Goal: Task Accomplishment & Management: Manage account settings

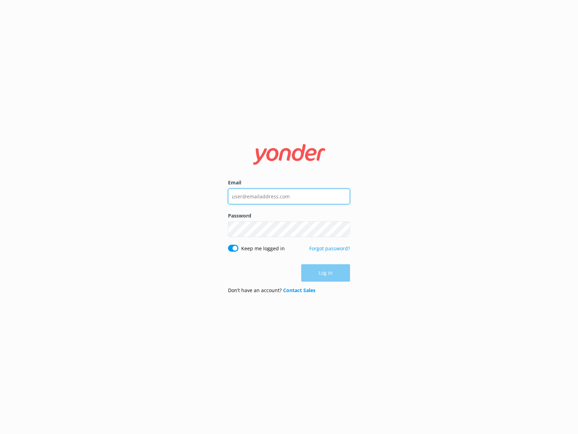
click at [265, 196] on input "Email" at bounding box center [289, 197] width 122 height 16
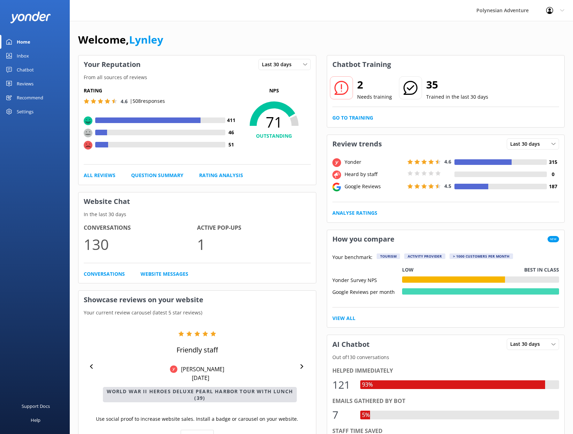
click at [28, 110] on div "Settings" at bounding box center [25, 112] width 17 height 14
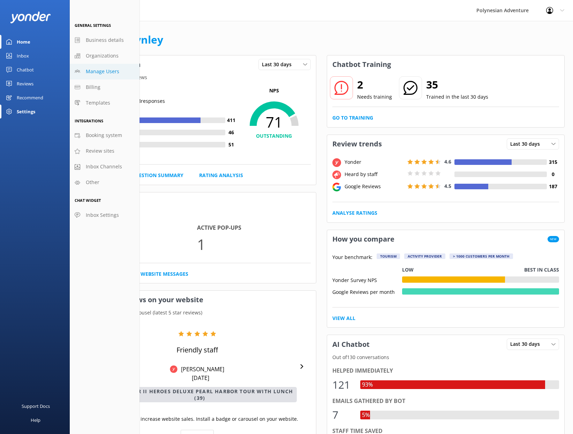
click at [90, 76] on link "Manage Users" at bounding box center [105, 72] width 70 height 16
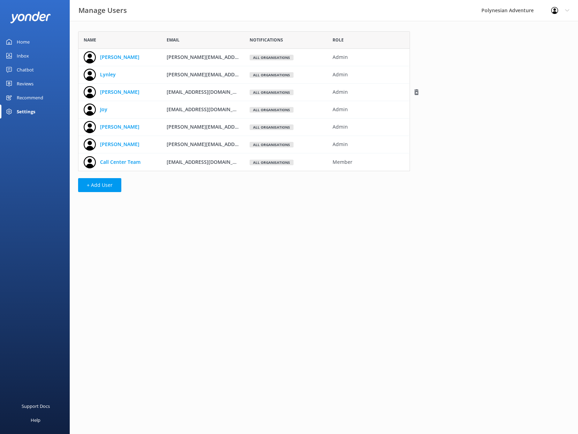
scroll to position [135, 327]
click at [415, 56] on use "grid" at bounding box center [416, 57] width 5 height 6
click at [415, 57] on use "grid" at bounding box center [416, 57] width 5 height 6
click at [144, 57] on div "[PERSON_NAME]" at bounding box center [119, 57] width 83 height 17
click at [20, 43] on div "Home" at bounding box center [23, 42] width 13 height 14
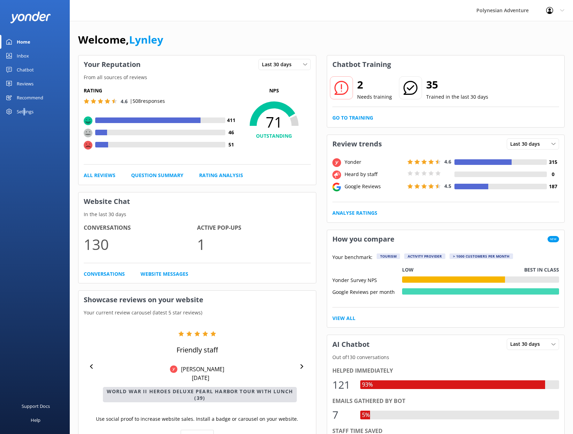
click at [24, 110] on div "Settings" at bounding box center [25, 112] width 17 height 14
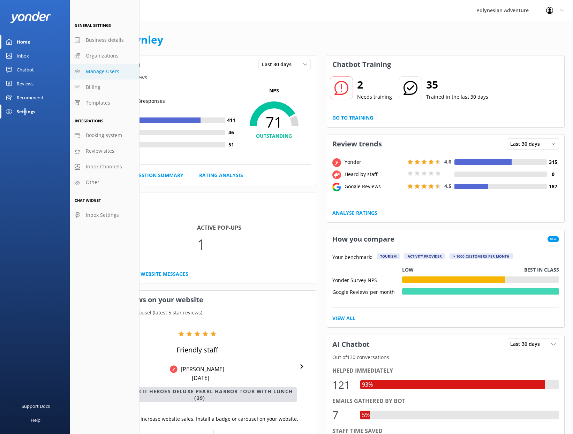
click at [106, 73] on span "Manage Users" at bounding box center [102, 72] width 33 height 8
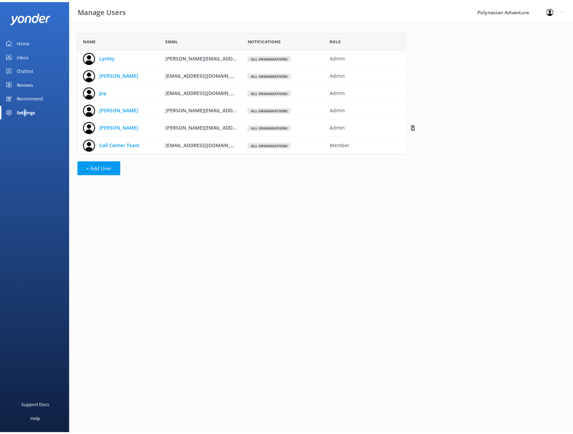
scroll to position [117, 327]
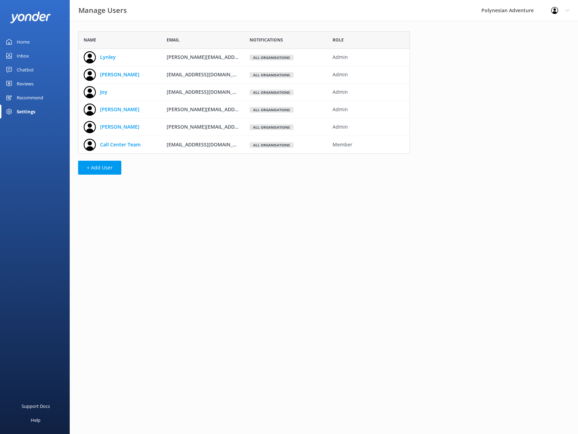
click at [455, 78] on div "Name Email Notifications Role [PERSON_NAME] [PERSON_NAME][EMAIL_ADDRESS][DOMAIN…" at bounding box center [324, 105] width 508 height 168
click at [475, 52] on div "Name Email Notifications Role [PERSON_NAME] [PERSON_NAME][EMAIL_ADDRESS][DOMAIN…" at bounding box center [324, 105] width 508 height 168
click at [564, 13] on div "Profile Settings Logout" at bounding box center [561, 10] width 36 height 21
click at [542, 26] on link "Profile Settings" at bounding box center [544, 29] width 70 height 17
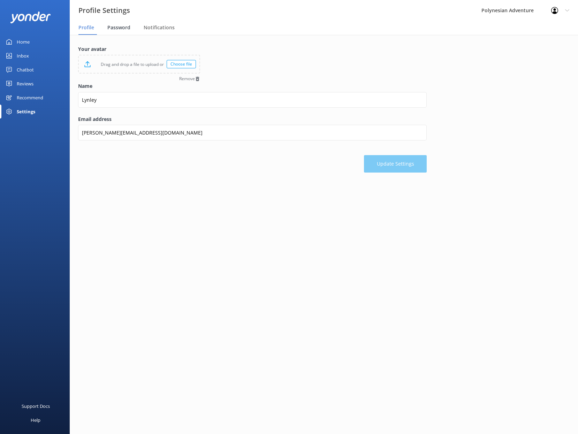
click at [121, 28] on span "Password" at bounding box center [118, 27] width 23 height 7
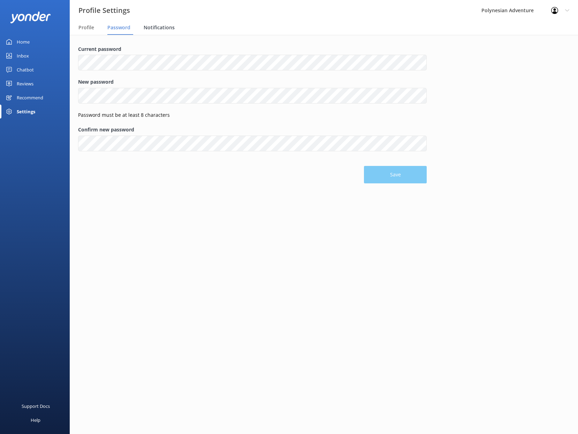
click at [153, 27] on span "Notifications" at bounding box center [159, 27] width 31 height 7
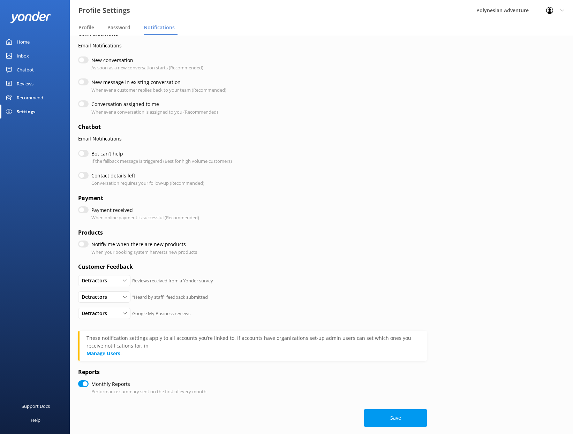
scroll to position [23, 0]
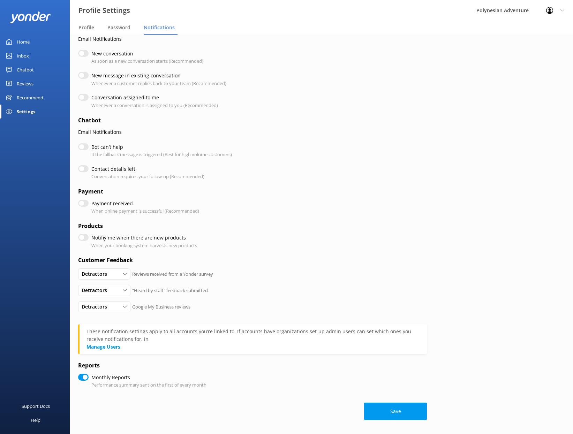
click at [84, 207] on input "Payment received" at bounding box center [83, 203] width 10 height 7
checkbox input "false"
click at [385, 410] on button "Save" at bounding box center [395, 411] width 63 height 17
click at [123, 27] on span "Password" at bounding box center [118, 27] width 23 height 7
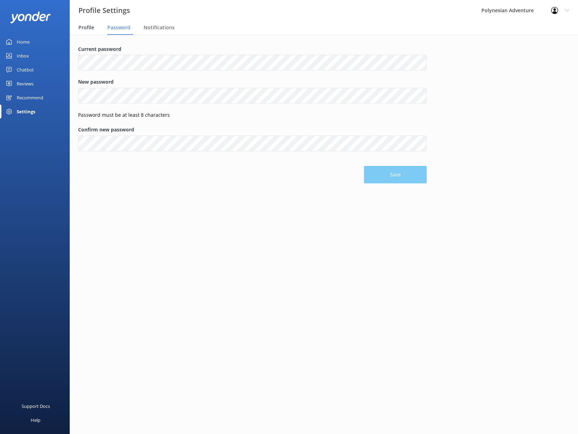
click at [92, 25] on span "Profile" at bounding box center [86, 27] width 16 height 7
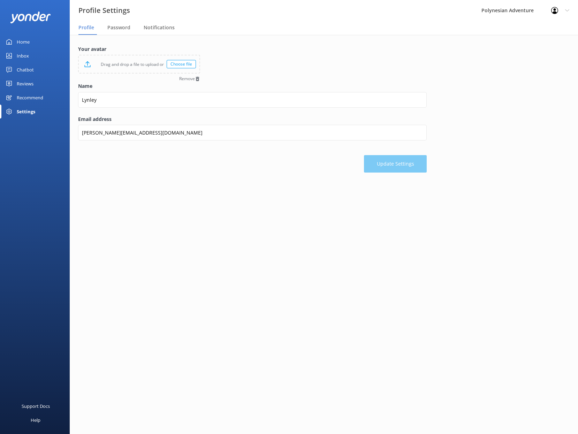
click at [566, 8] on div "Profile Settings Logout" at bounding box center [561, 10] width 36 height 21
click at [195, 18] on div "Profile Settings Polynesian Adventure Profile Settings Logout" at bounding box center [289, 10] width 578 height 21
click at [32, 112] on div "Settings" at bounding box center [26, 112] width 18 height 14
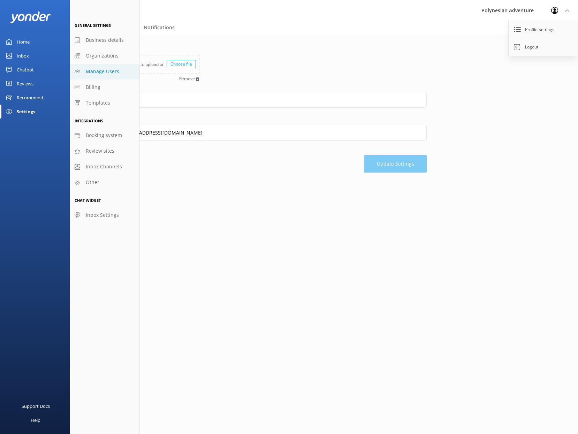
click at [119, 70] on link "Manage Users" at bounding box center [105, 72] width 70 height 16
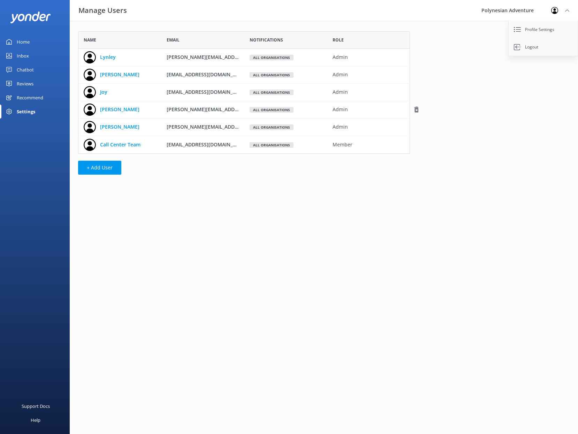
scroll to position [117, 327]
click at [131, 146] on link "Call Center Team" at bounding box center [120, 145] width 40 height 8
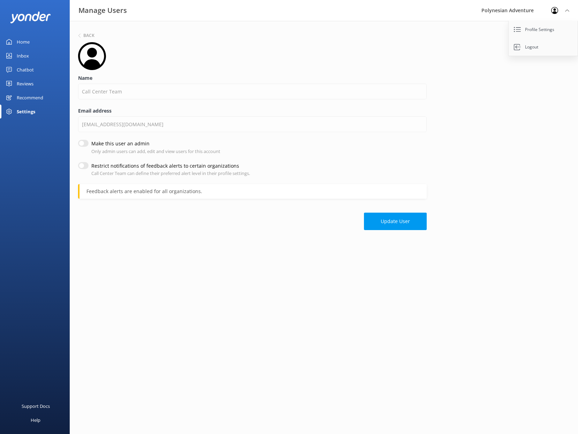
click at [228, 214] on div "Update User" at bounding box center [252, 218] width 349 height 24
click at [523, 85] on div "Back Name Call Center Team Email address [EMAIL_ADDRESS][DOMAIN_NAME] Make this…" at bounding box center [324, 132] width 508 height 223
click at [529, 29] on link "Profile Settings" at bounding box center [544, 29] width 70 height 17
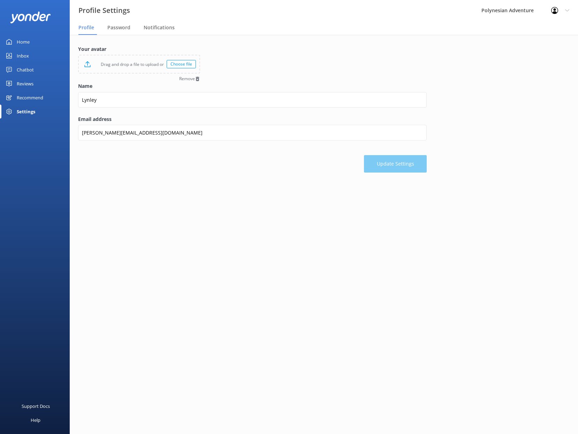
click at [33, 111] on div "Settings" at bounding box center [26, 112] width 18 height 14
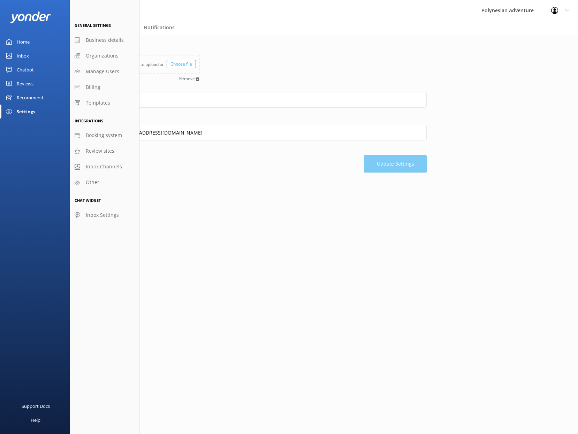
click at [494, 249] on main "Your avatar Drag and drop a file to upload or Choose file Remove Name [PERSON_N…" at bounding box center [324, 234] width 508 height 399
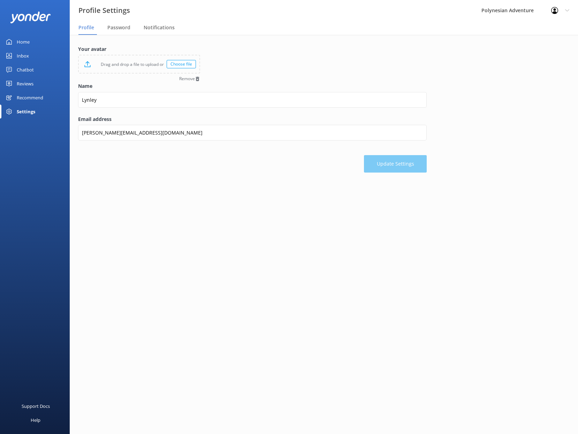
click at [565, 9] on div "Profile Settings Logout" at bounding box center [561, 10] width 36 height 21
click at [544, 48] on link "Logout" at bounding box center [544, 46] width 70 height 17
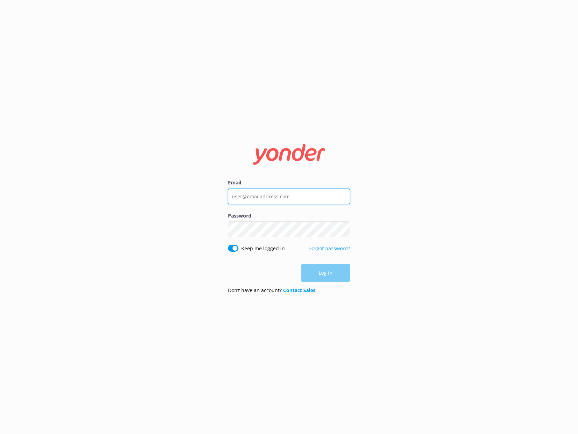
click at [284, 199] on input "Email" at bounding box center [289, 197] width 122 height 16
